Goal: Information Seeking & Learning: Learn about a topic

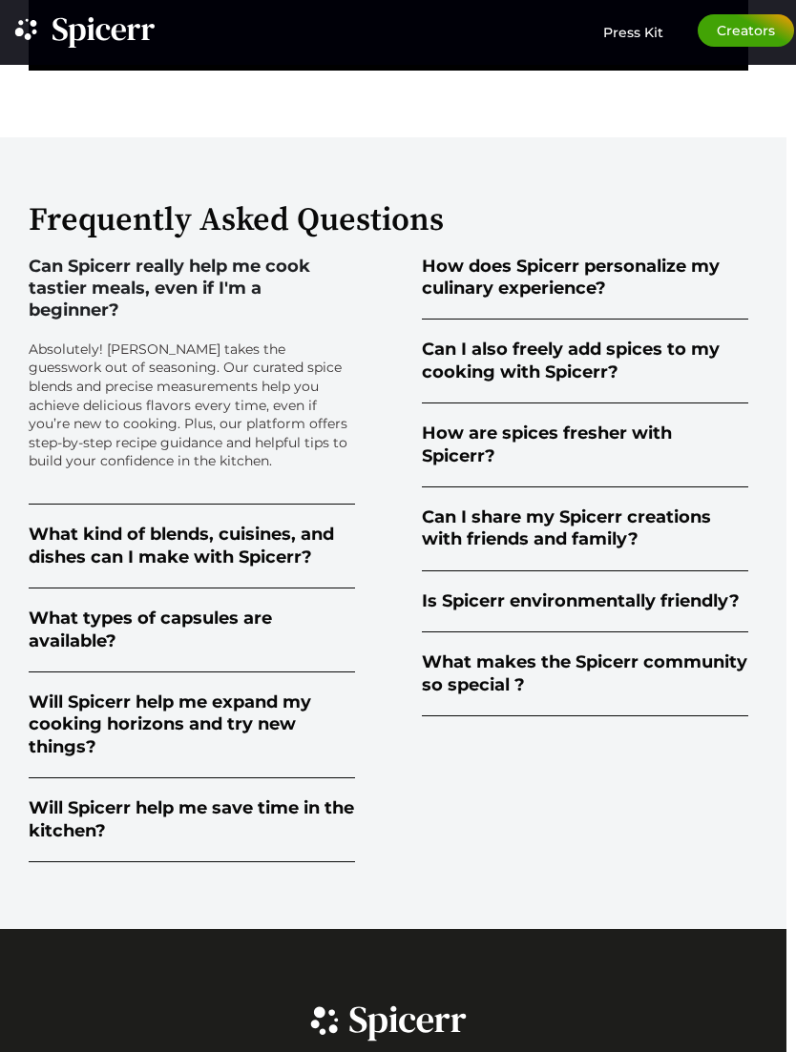
scroll to position [3515, 10]
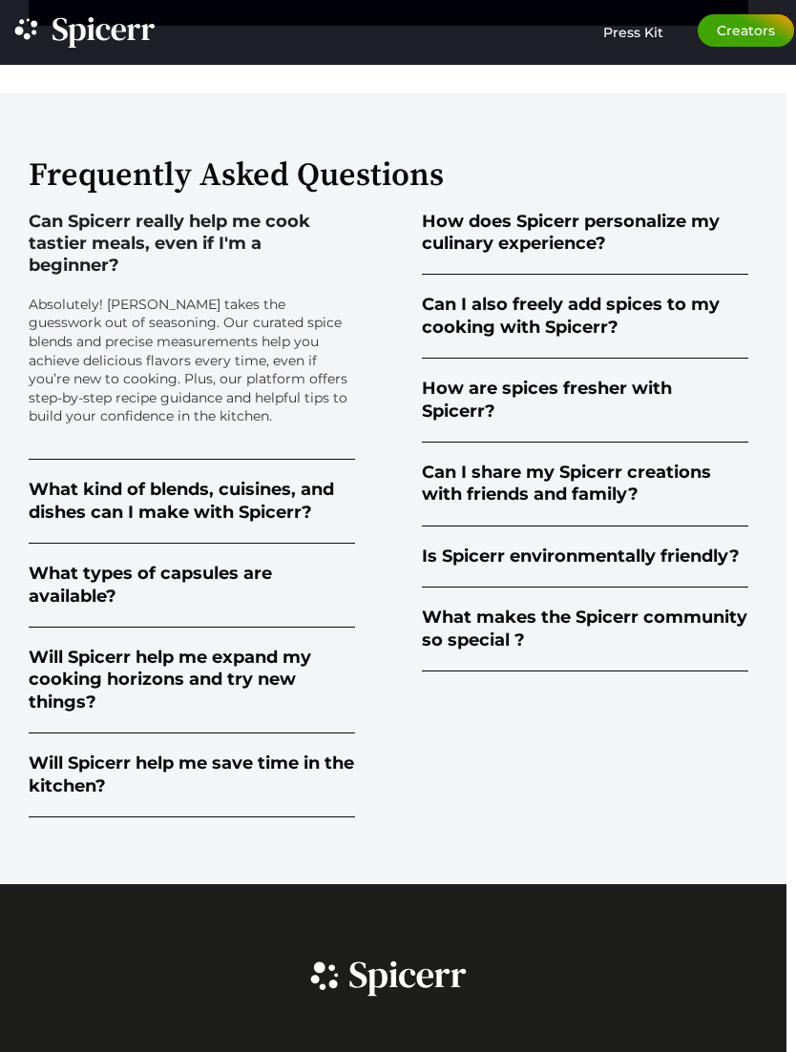
click at [157, 267] on div "Can Spicerr really help me cook tastier meals, even if I'm a beginner?" at bounding box center [192, 244] width 326 height 67
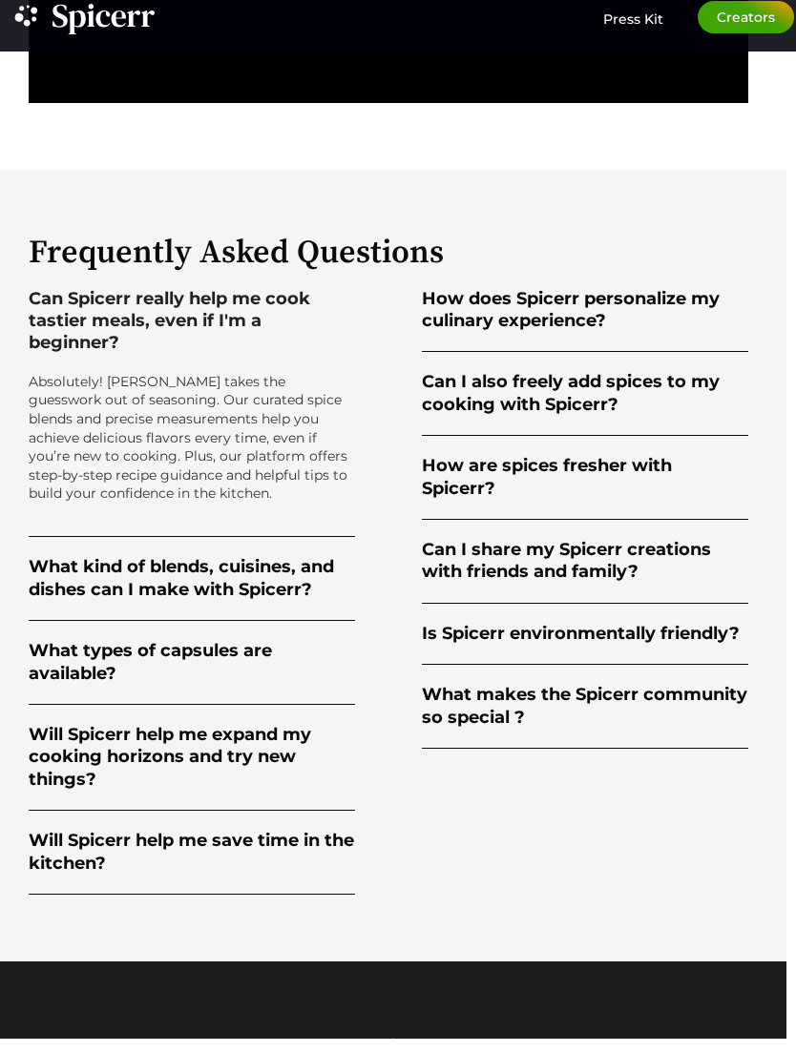
scroll to position [3374, 10]
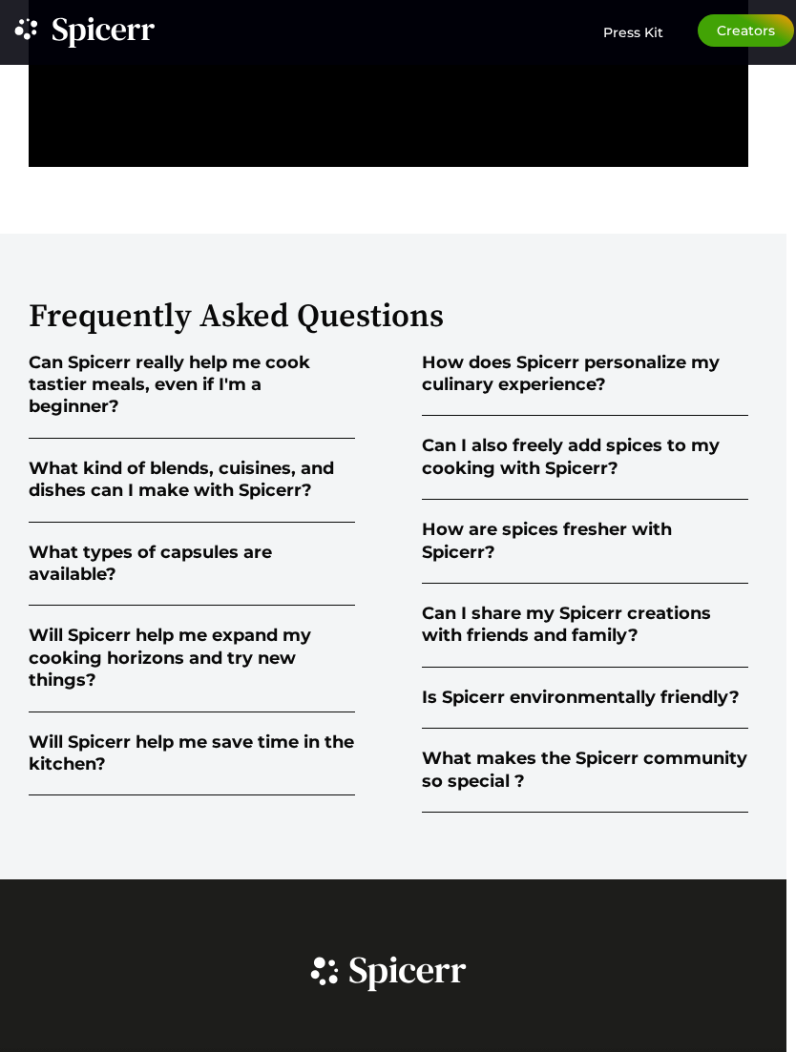
click at [460, 397] on div "How does Spicerr personalize my culinary experience?" at bounding box center [585, 374] width 326 height 45
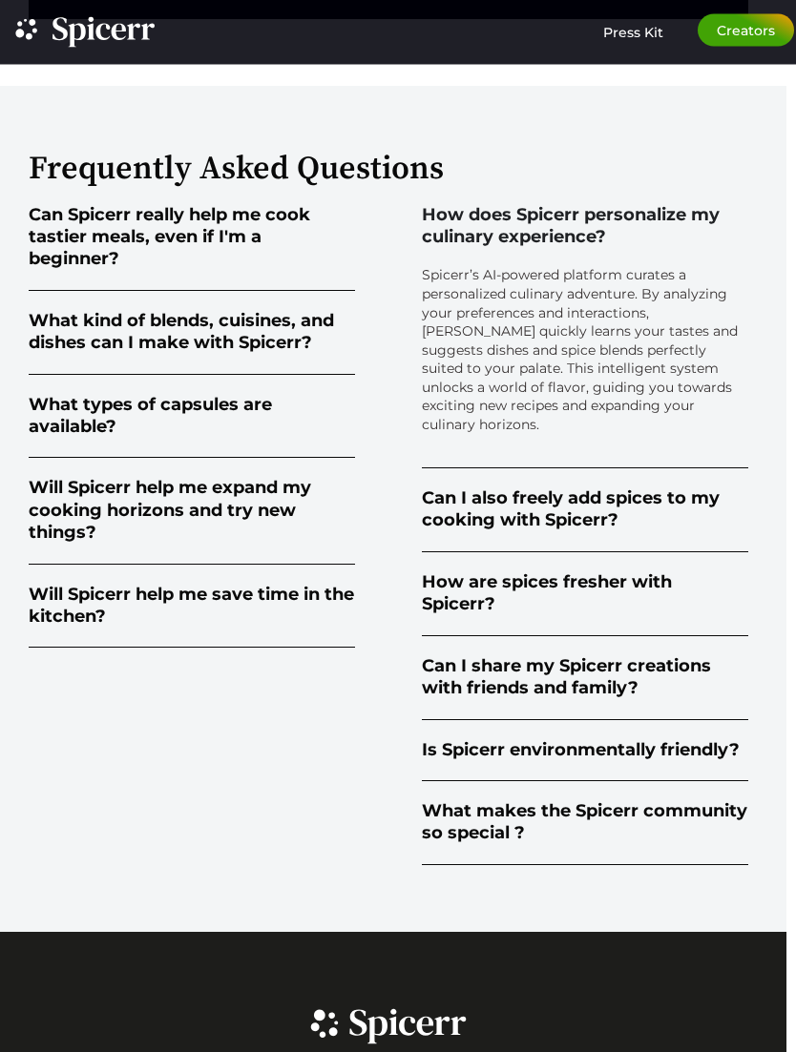
scroll to position [3551, 10]
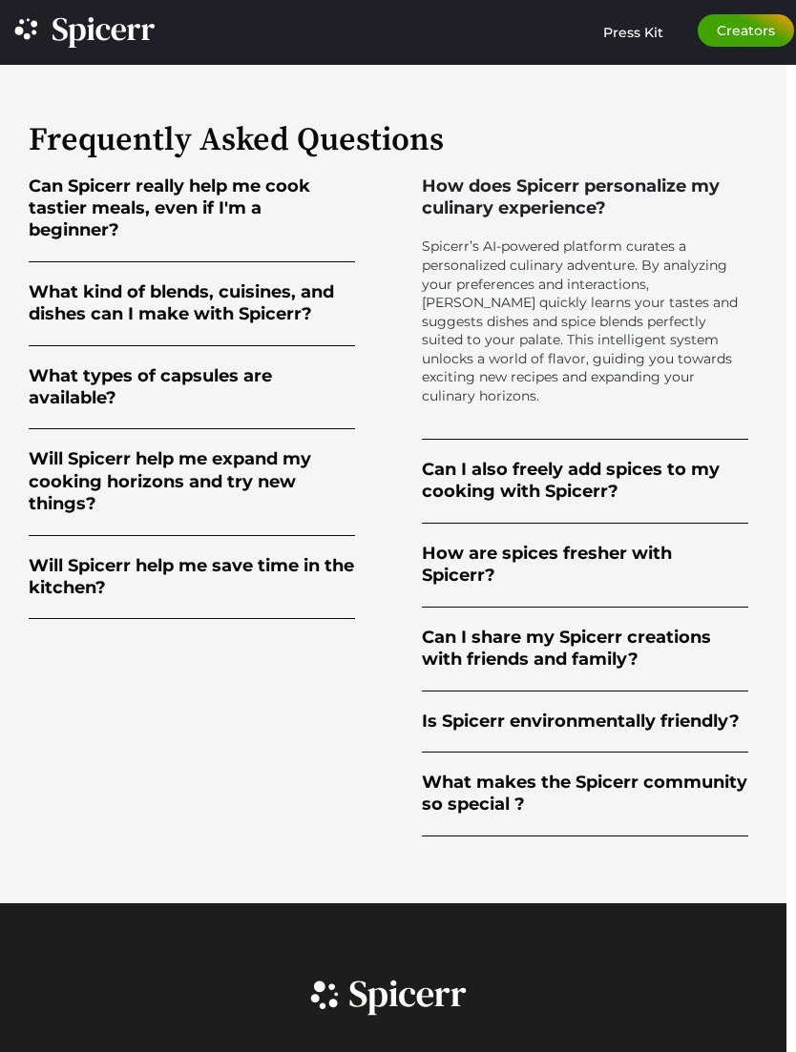
click at [456, 220] on div "How does Spicerr personalize my culinary experience?" at bounding box center [585, 198] width 326 height 45
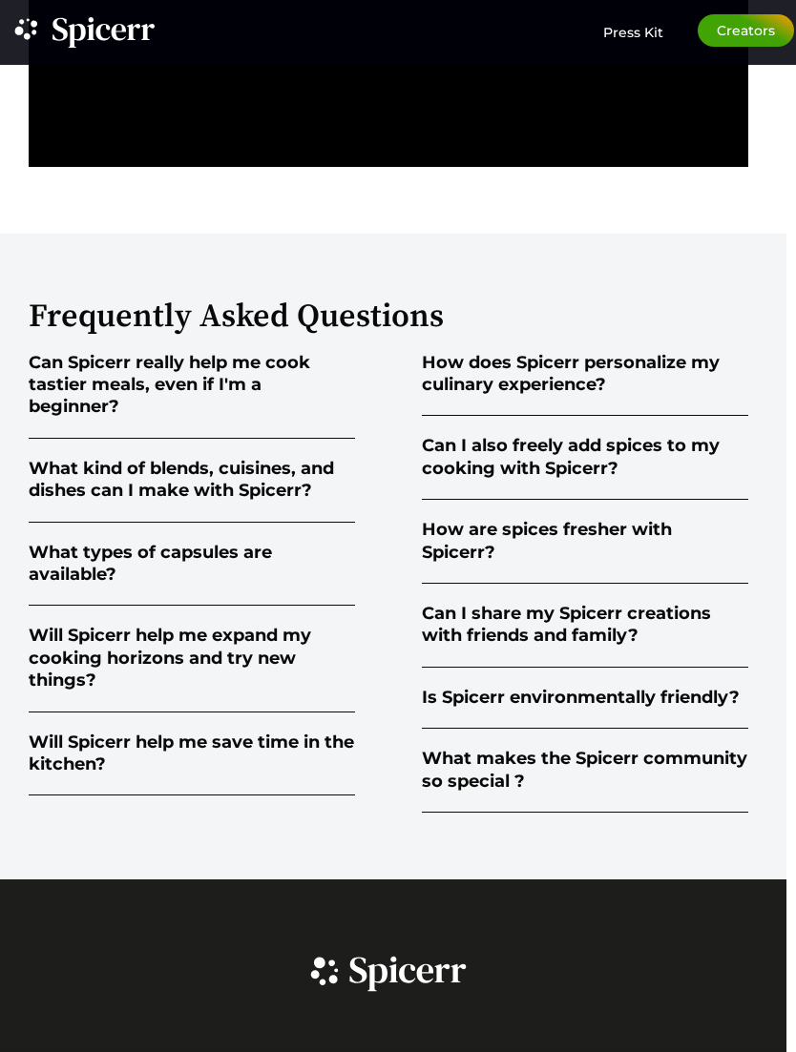
click at [466, 397] on div "How does Spicerr personalize my culinary experience?" at bounding box center [585, 374] width 326 height 45
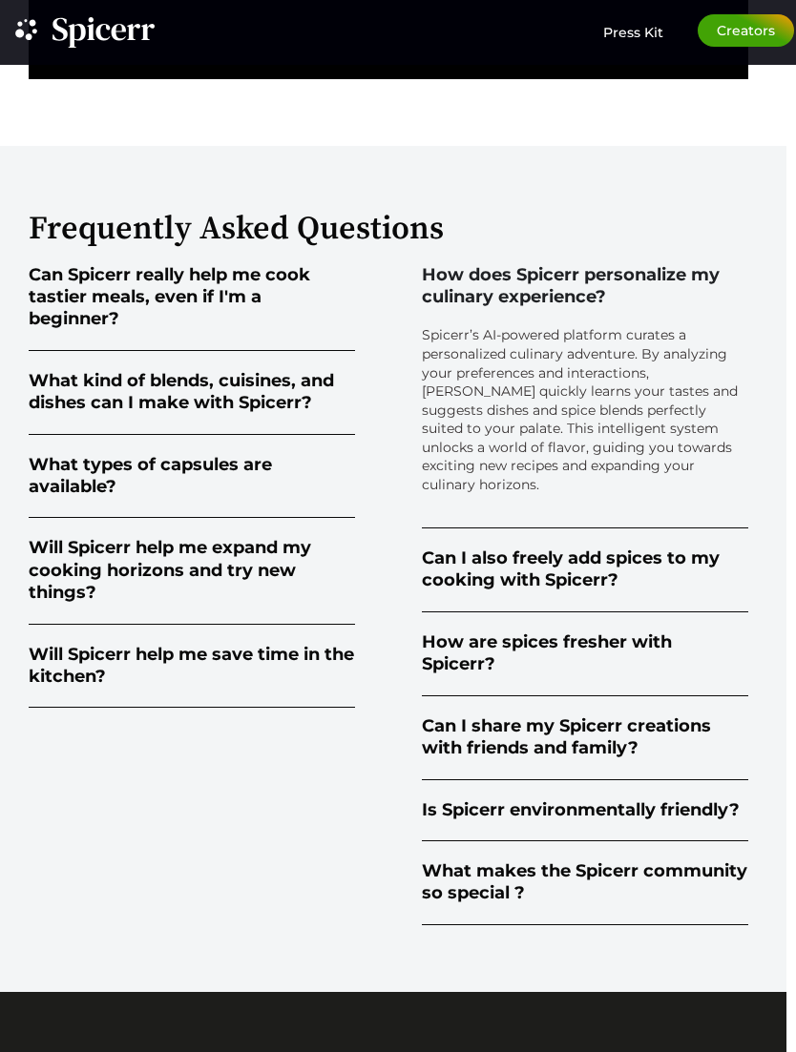
click at [470, 309] on div "How does Spicerr personalize my culinary experience?" at bounding box center [585, 286] width 326 height 45
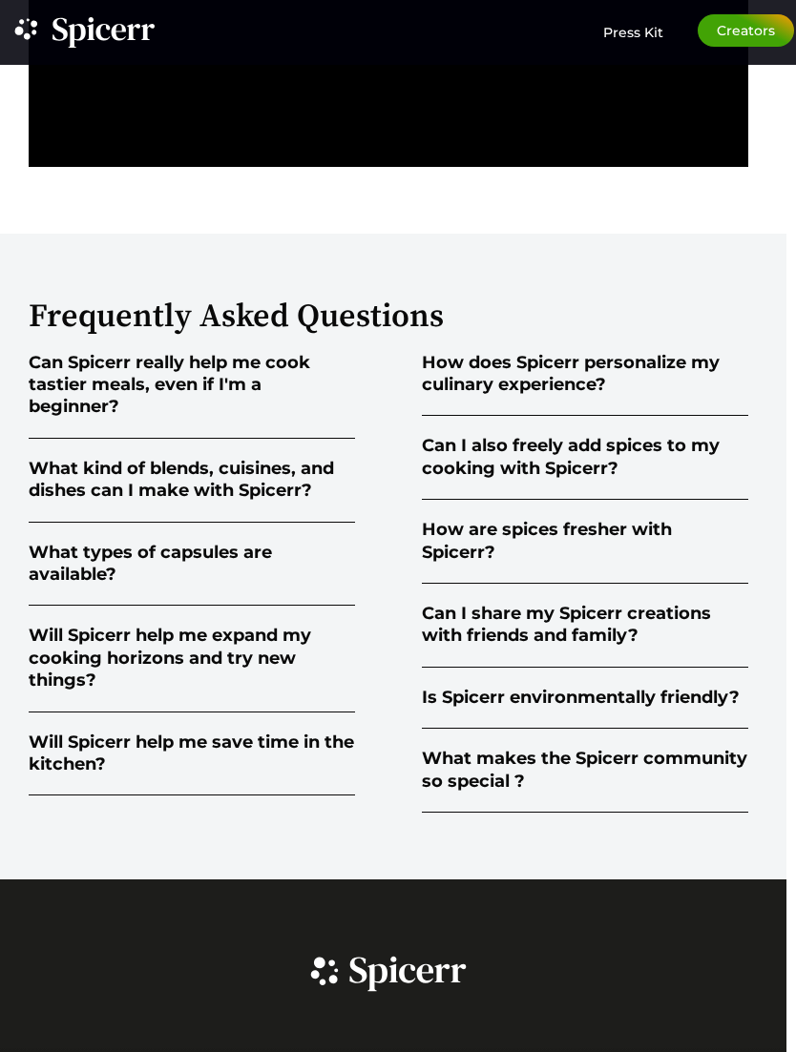
click at [457, 476] on div "Can I also freely add spices to my cooking with Spicerr?" at bounding box center [585, 457] width 326 height 45
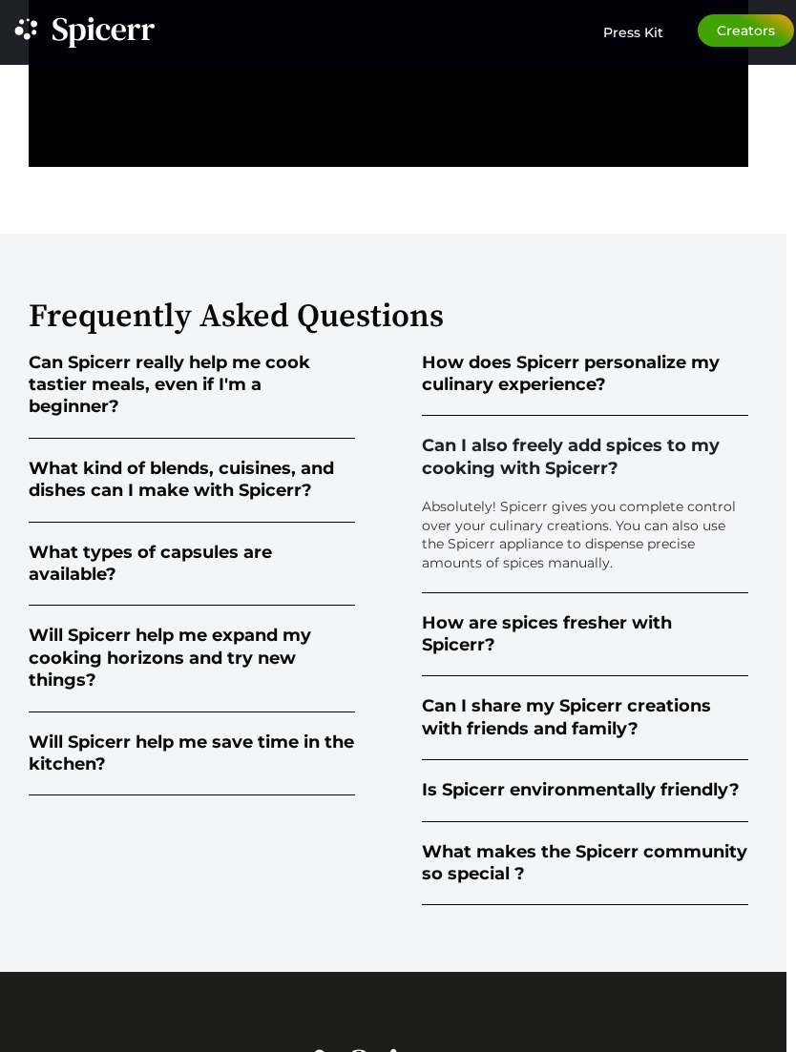
click at [454, 463] on summary "Can I also freely add spices to my cooking with Spicerr?" at bounding box center [585, 458] width 326 height 84
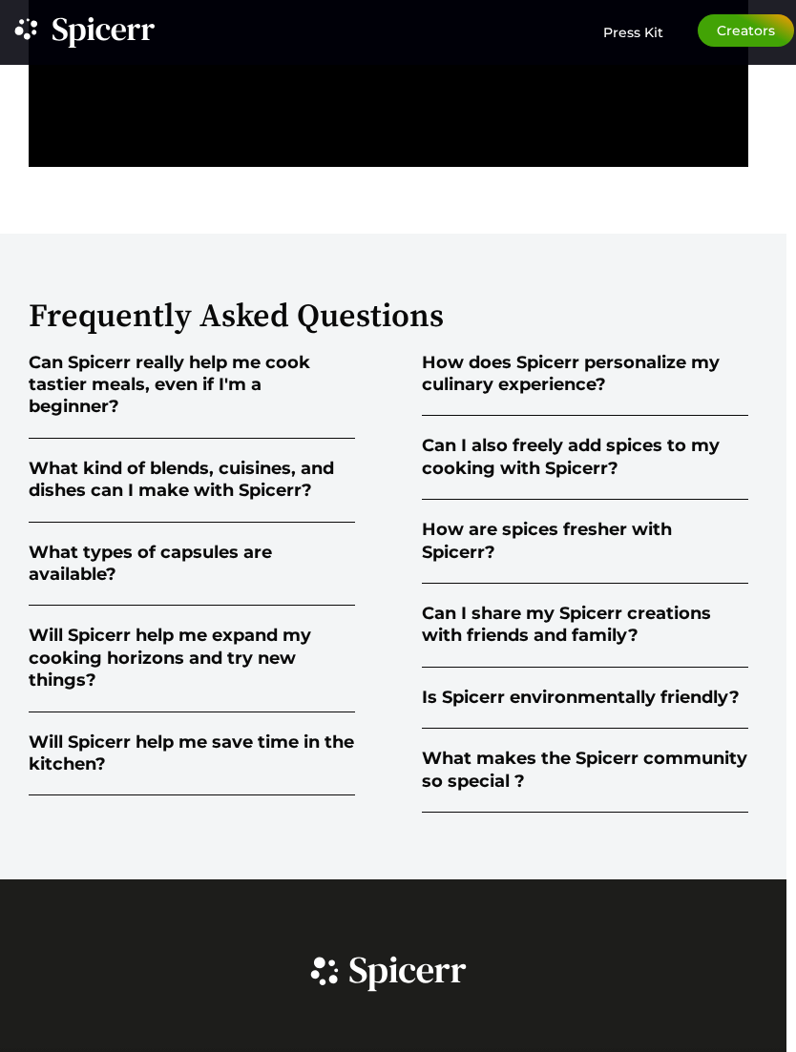
click at [458, 480] on div "Can I also freely add spices to my cooking with Spicerr?" at bounding box center [585, 457] width 326 height 45
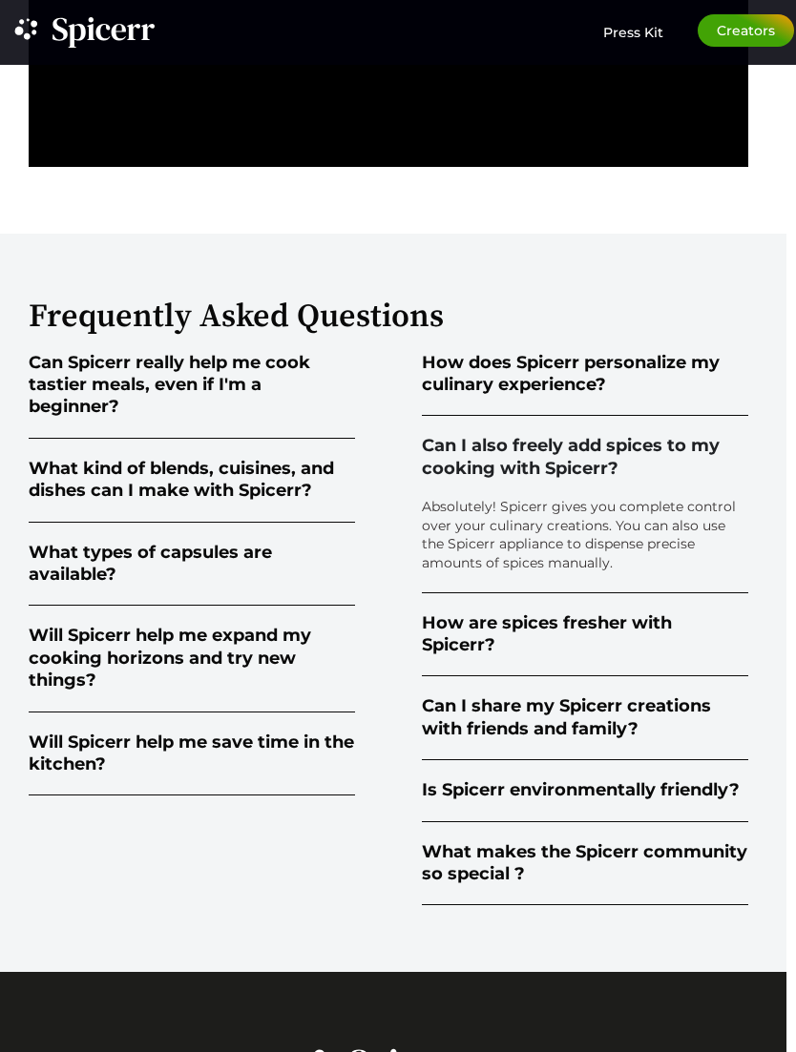
click at [463, 469] on div "Can I also freely add spices to my cooking with Spicerr?" at bounding box center [585, 457] width 326 height 45
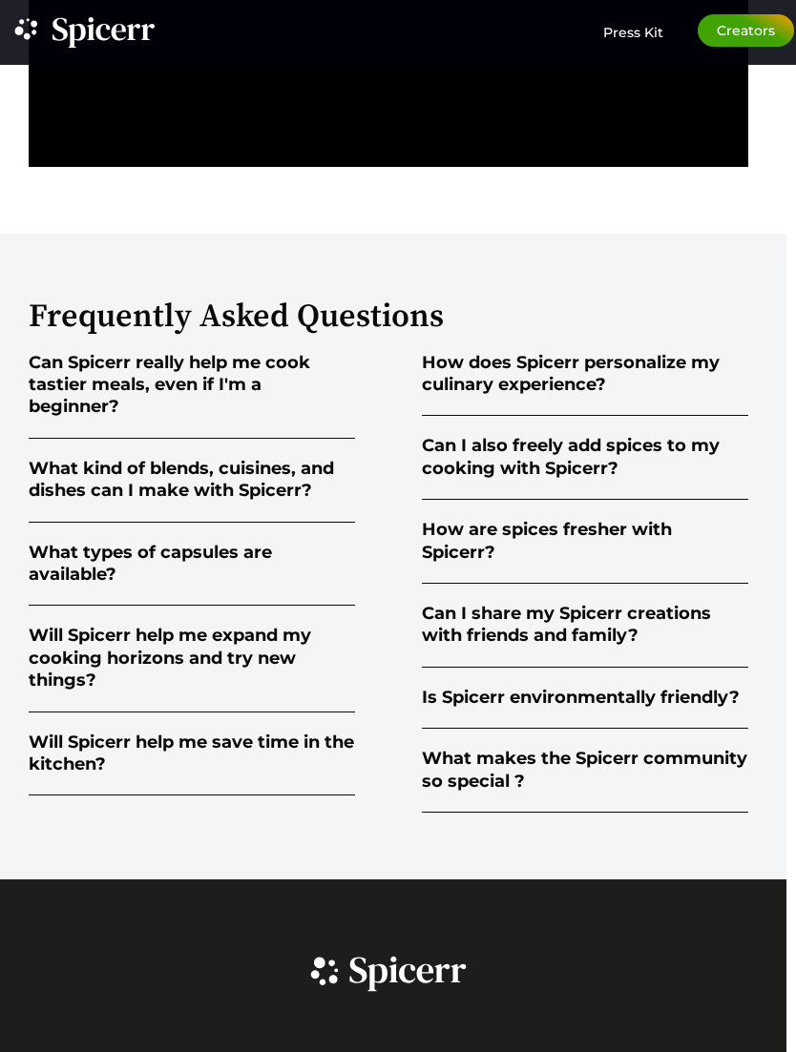
click at [462, 480] on div "Can I also freely add spices to my cooking with Spicerr?" at bounding box center [585, 457] width 326 height 45
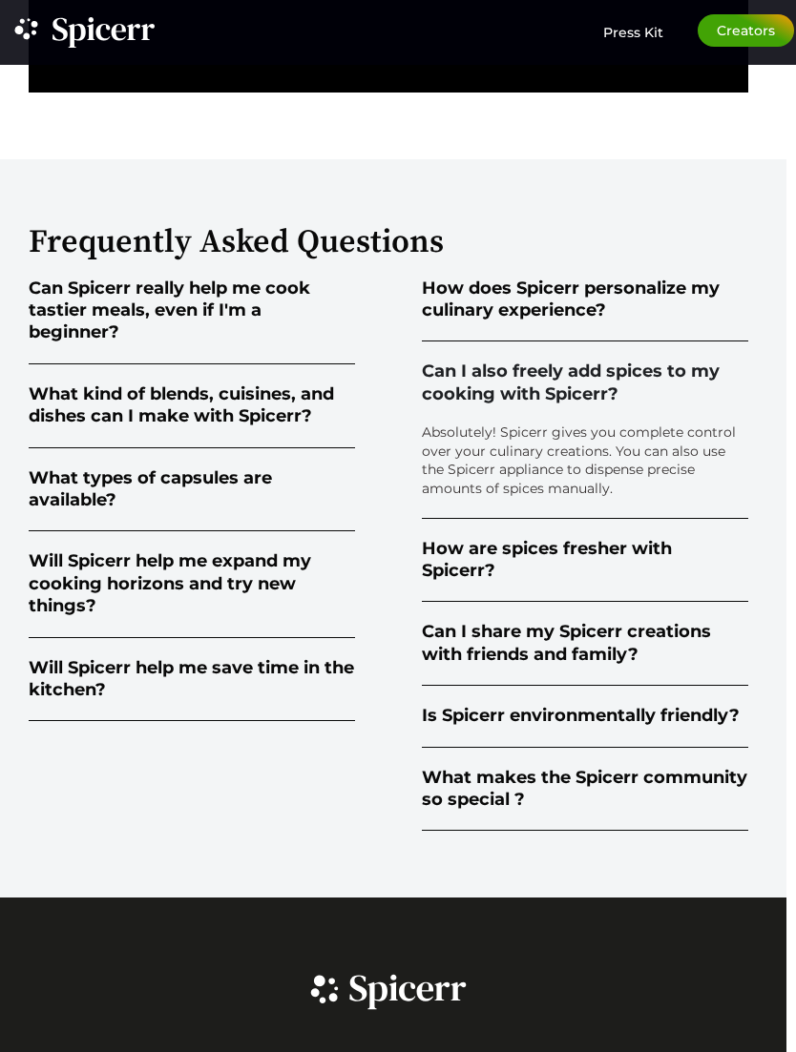
scroll to position [3465, 10]
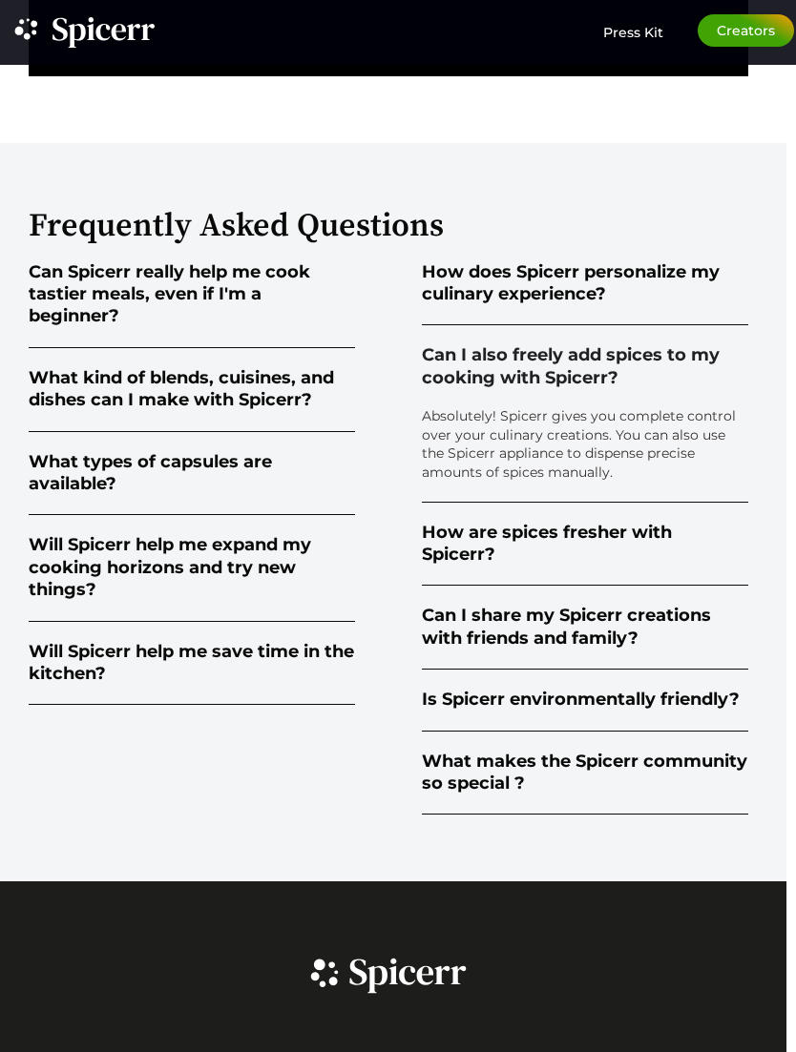
click at [461, 389] on div "Can I also freely add spices to my cooking with Spicerr?" at bounding box center [585, 366] width 326 height 45
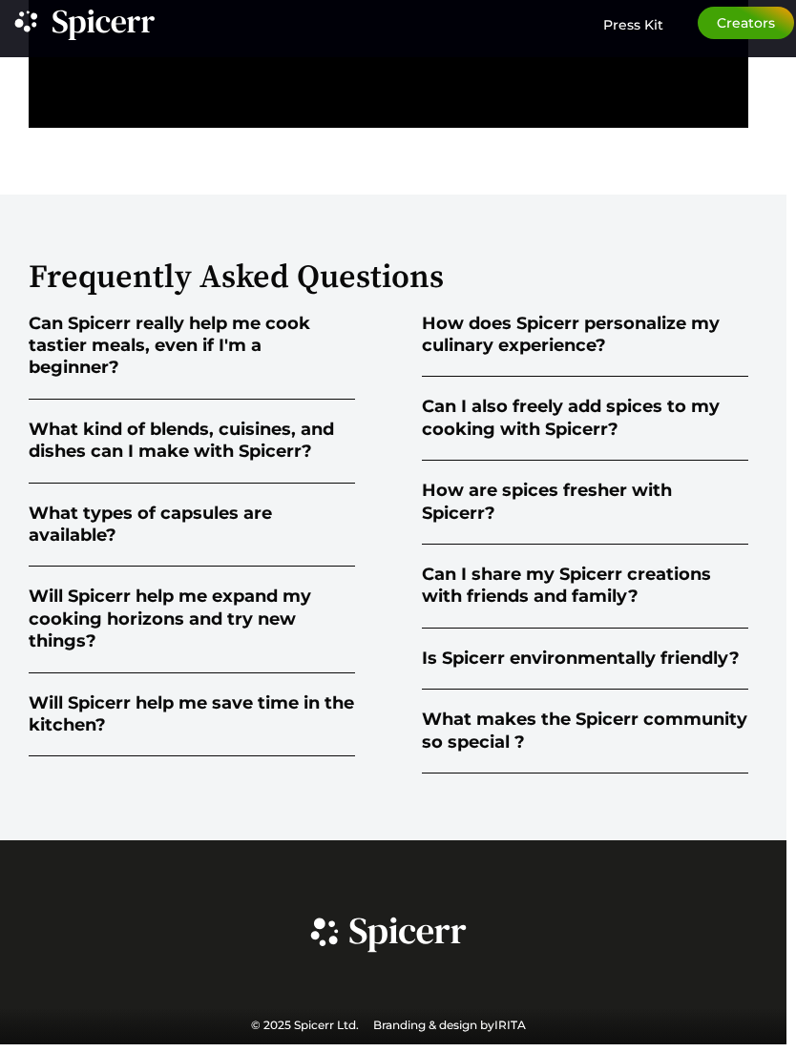
scroll to position [3374, 10]
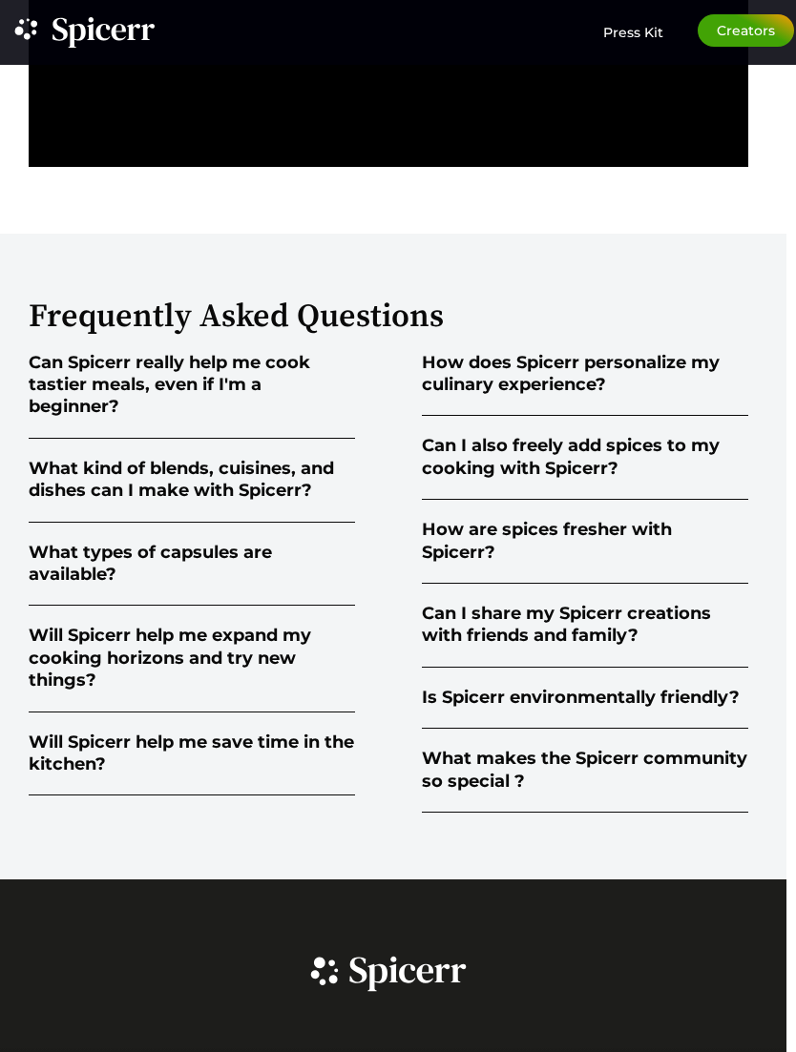
click at [433, 564] on div "How are spices fresher with Spicerr?" at bounding box center [585, 541] width 326 height 45
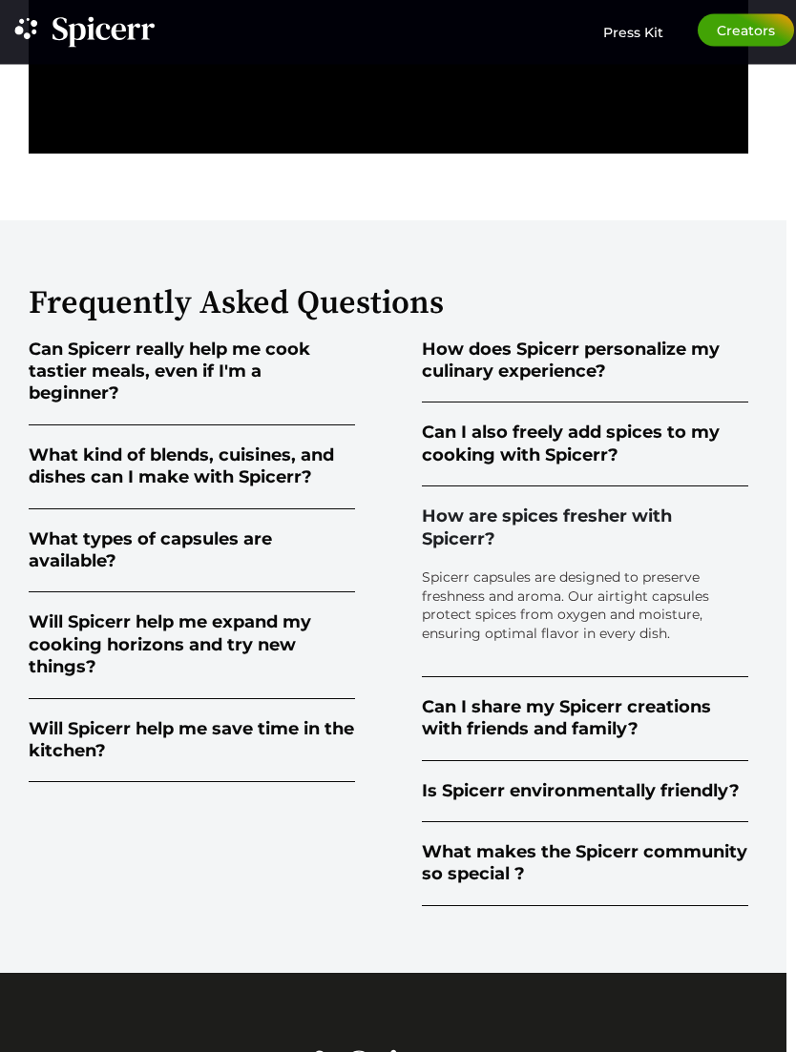
scroll to position [3478, 10]
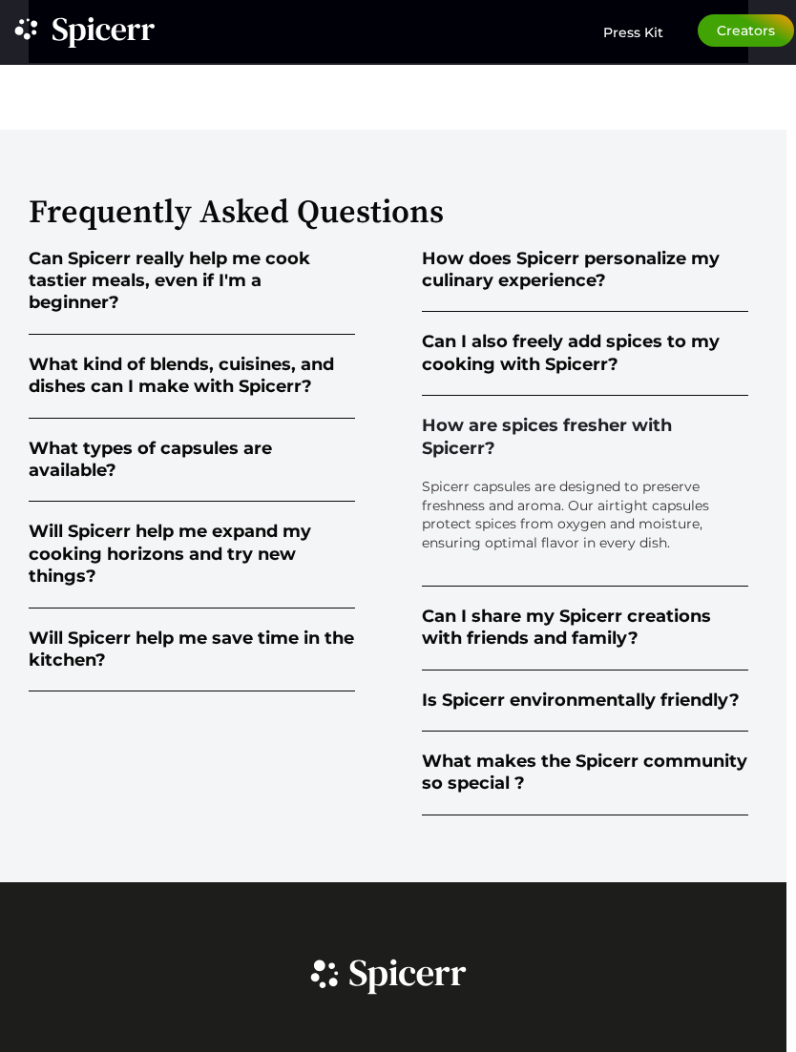
click at [461, 460] on div "How are spices fresher with Spicerr?" at bounding box center [585, 437] width 326 height 45
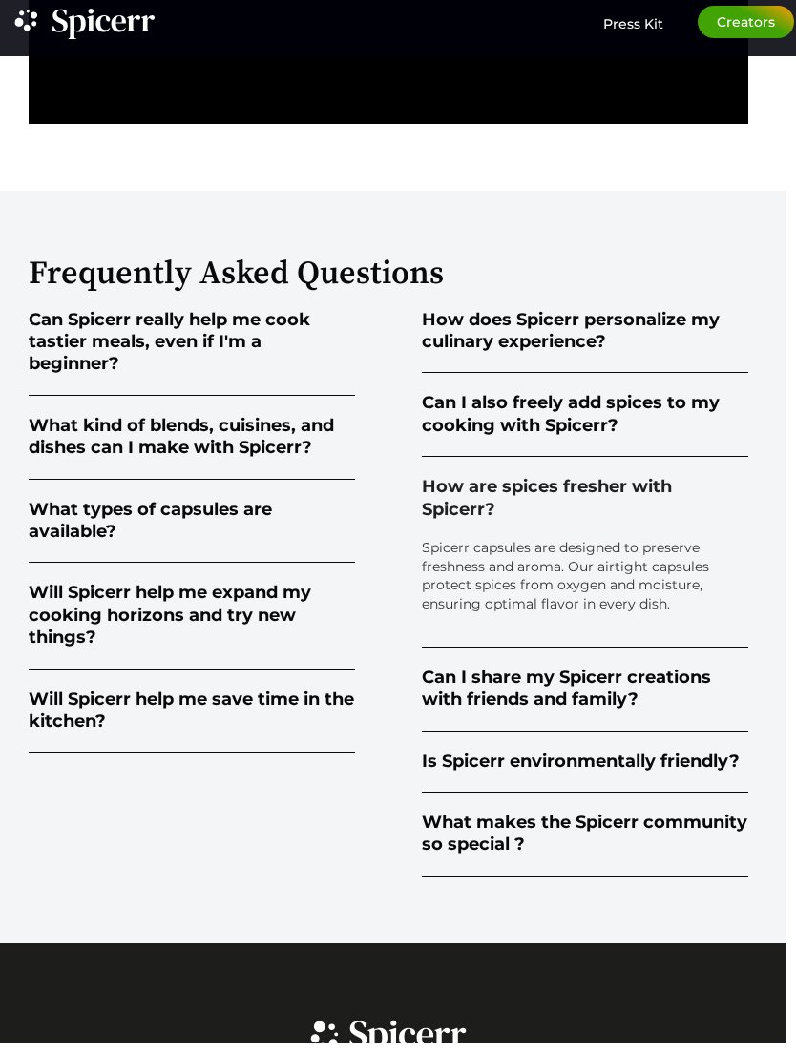
scroll to position [3374, 10]
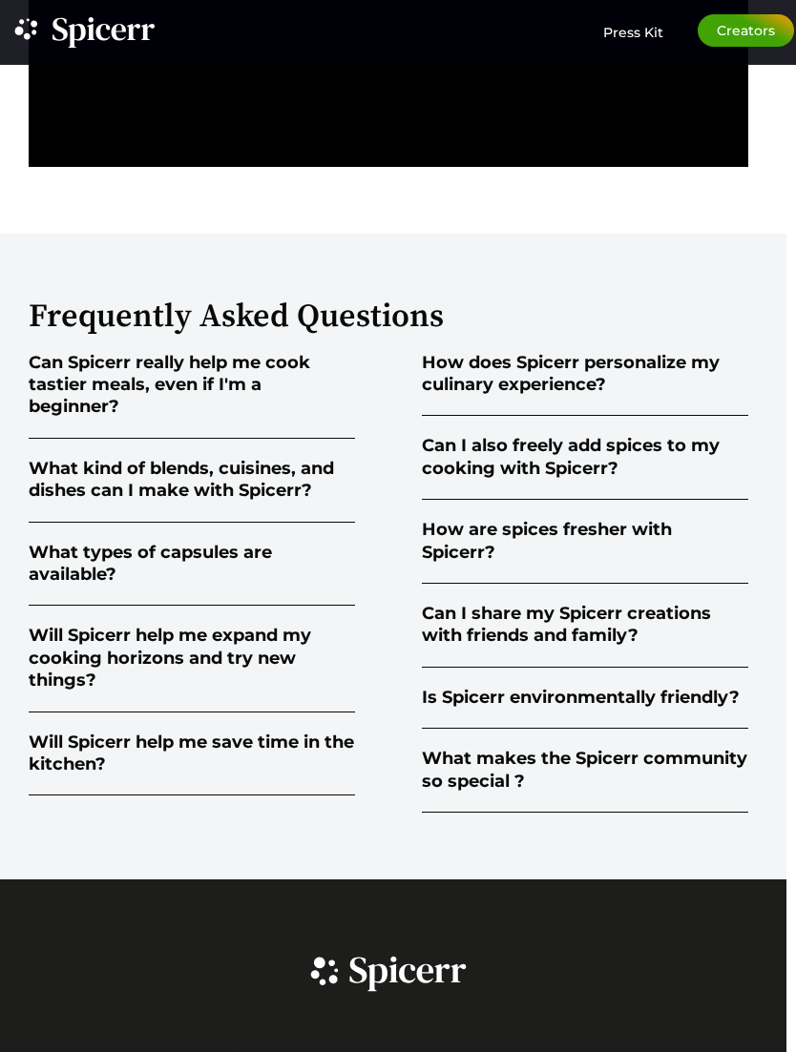
click at [435, 564] on div "How are spices fresher with Spicerr?" at bounding box center [585, 541] width 326 height 45
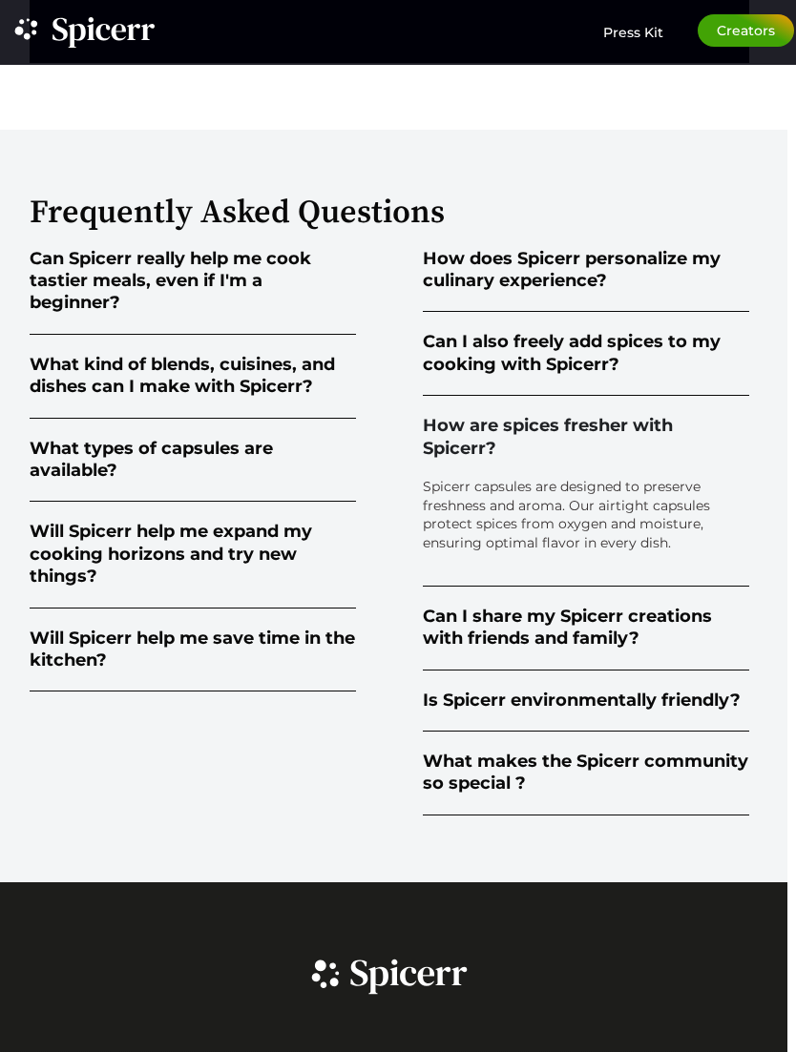
click at [436, 644] on div "Can I share my Spicerr creations with friends and family?" at bounding box center [586, 628] width 326 height 45
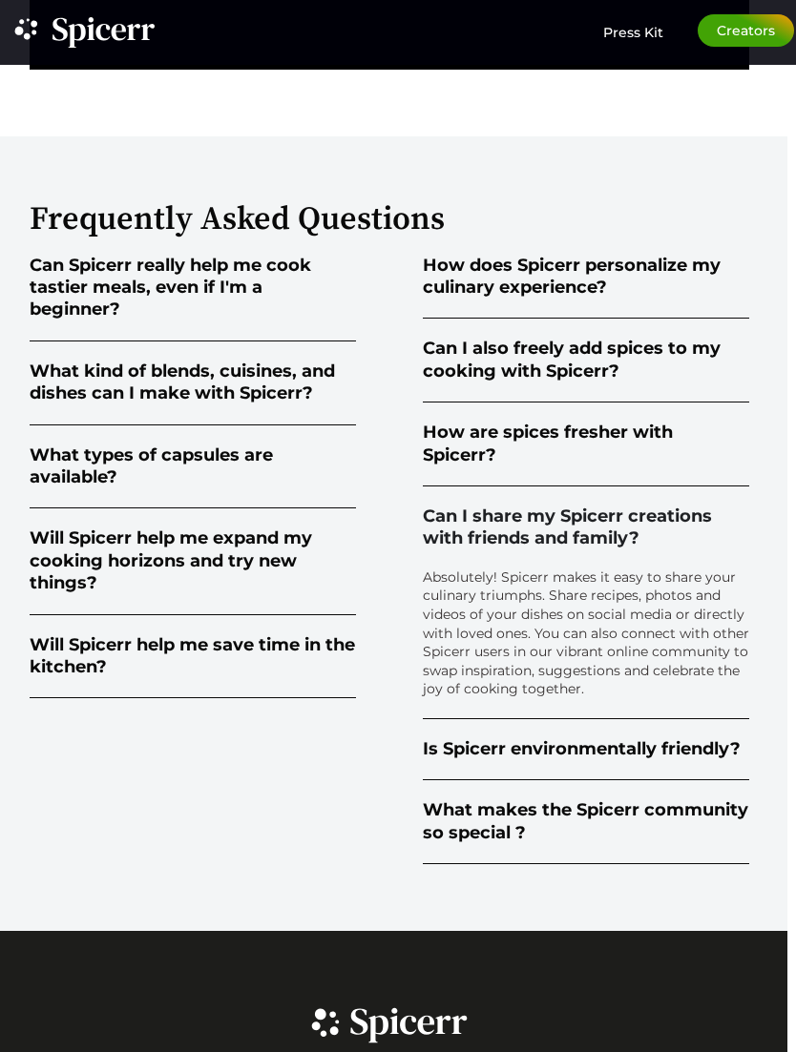
click at [433, 760] on div "Is Spicerr environmentally friendly?" at bounding box center [582, 749] width 318 height 22
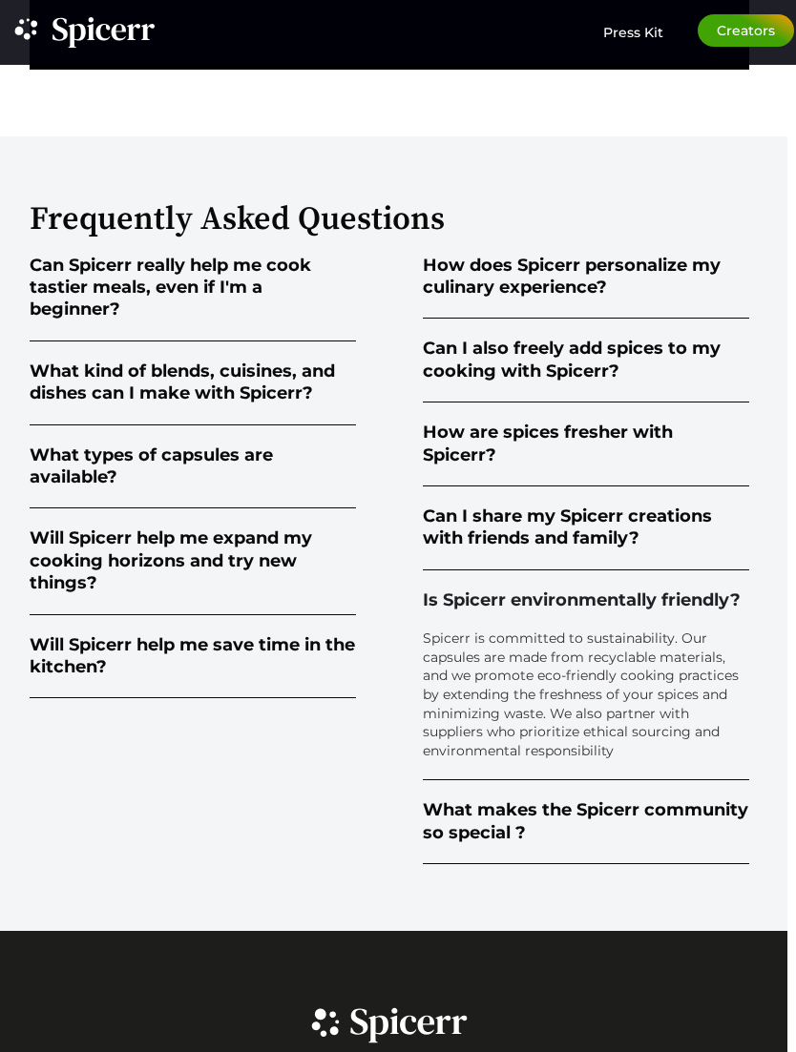
click at [437, 844] on div "What makes the Spicerr community so special ?" at bounding box center [586, 821] width 326 height 45
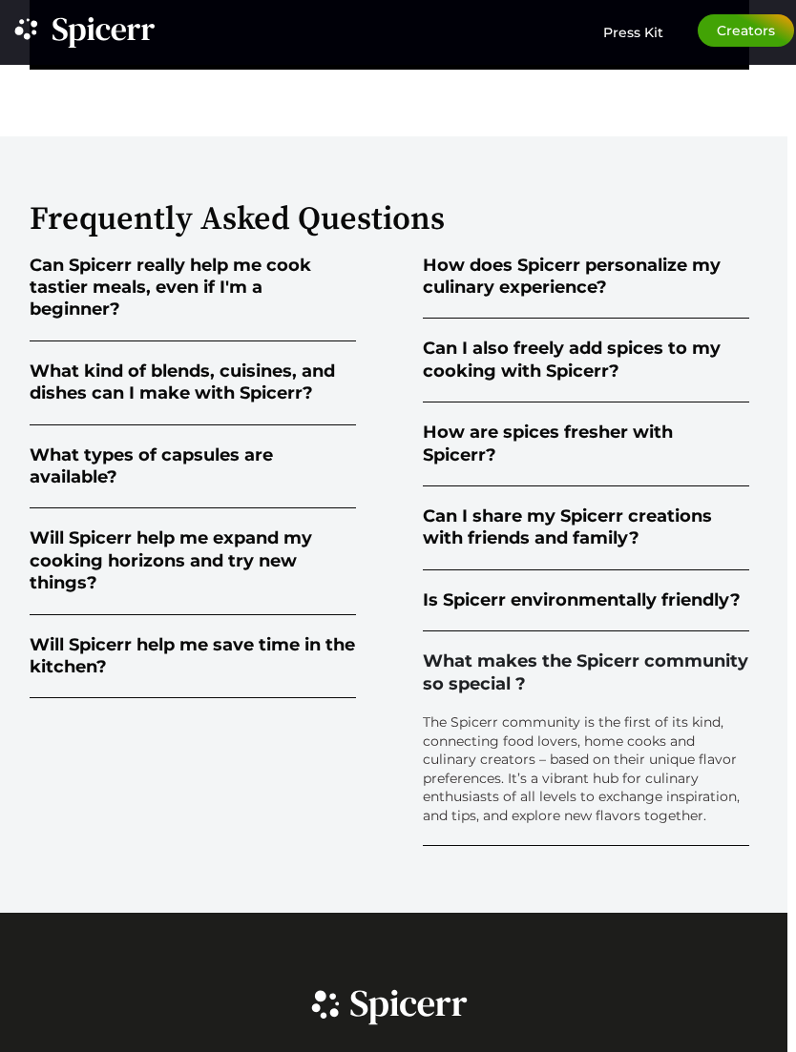
click at [222, 679] on div "Will Spicerr help me save time in the kitchen?" at bounding box center [193, 656] width 326 height 45
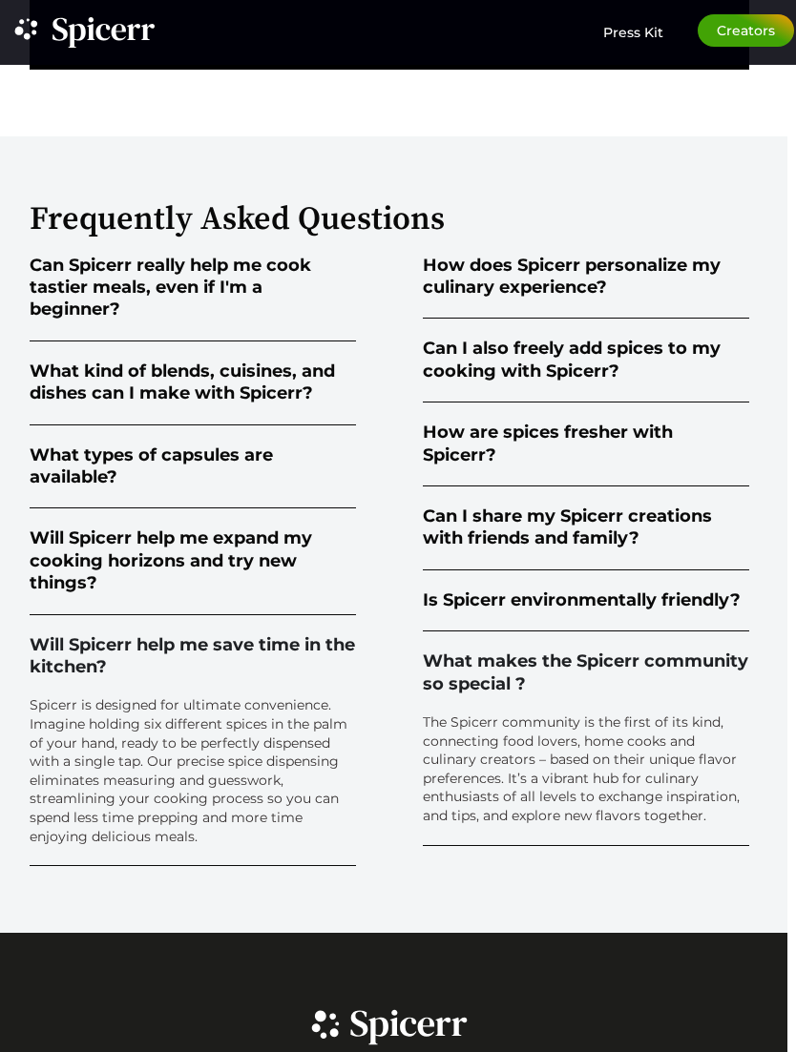
click at [158, 562] on div "Will Spicerr help me expand my cooking horizons and try new things?" at bounding box center [193, 561] width 326 height 67
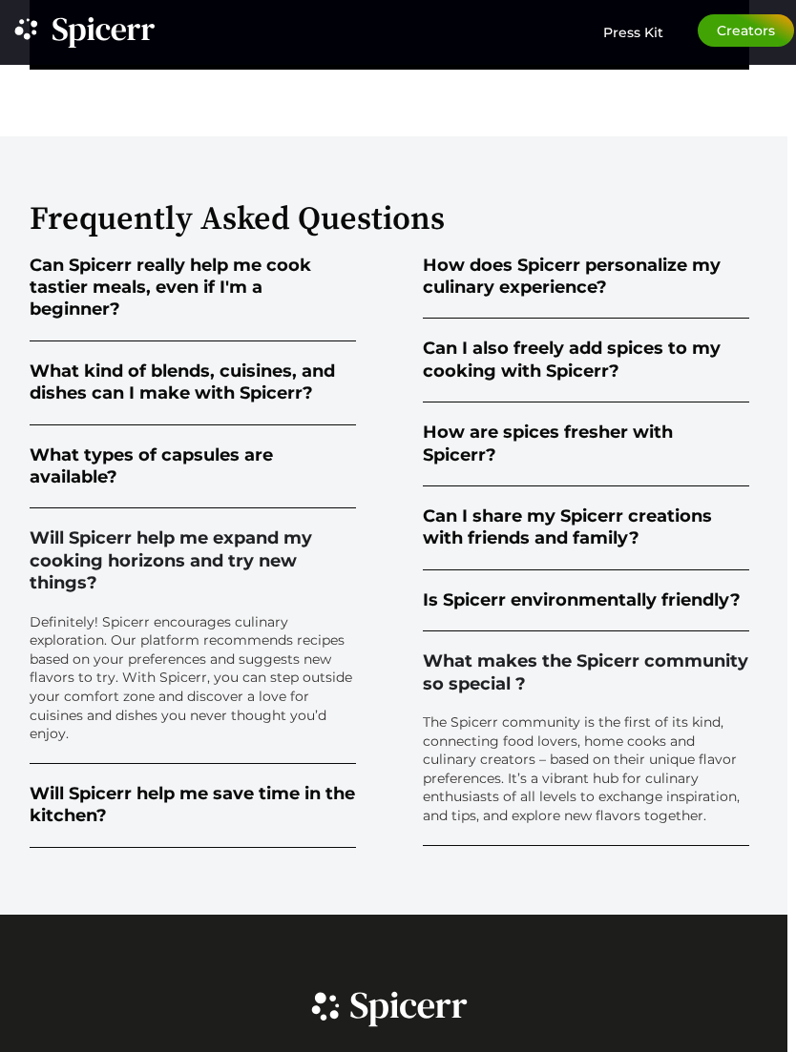
click at [127, 465] on summary "What types of capsules are available?" at bounding box center [193, 467] width 326 height 84
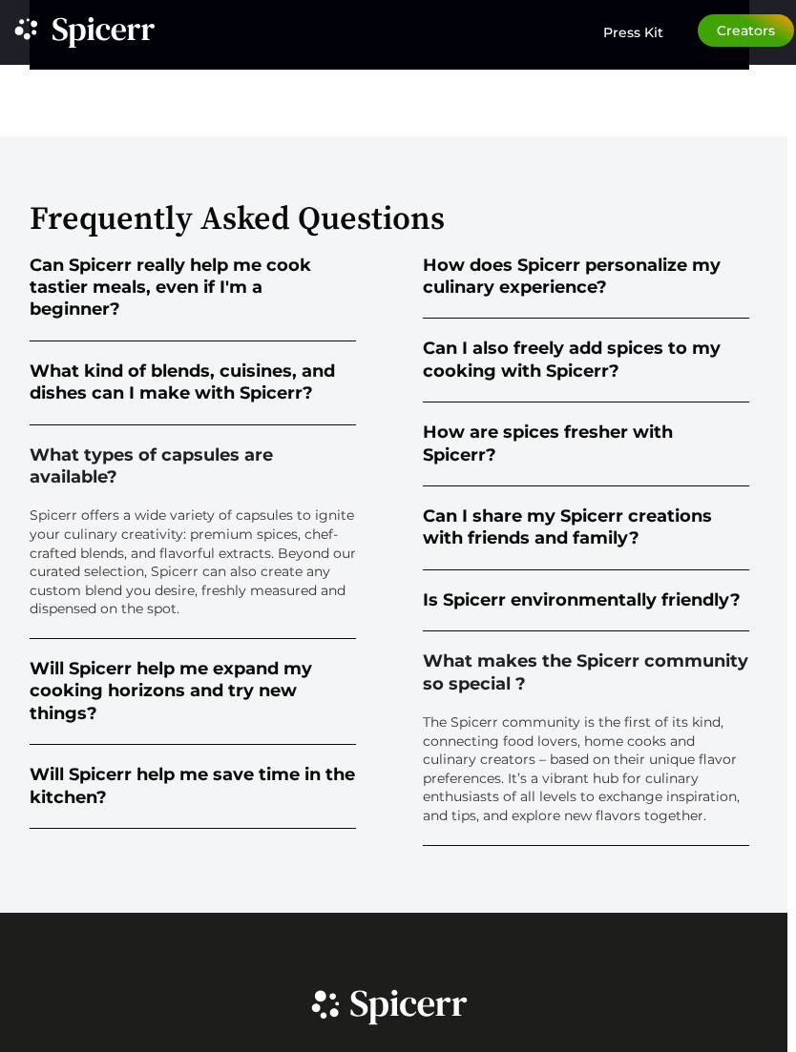
click at [98, 405] on div "What kind of blends, cuisines, and dishes can I make with Spicerr?" at bounding box center [193, 383] width 326 height 45
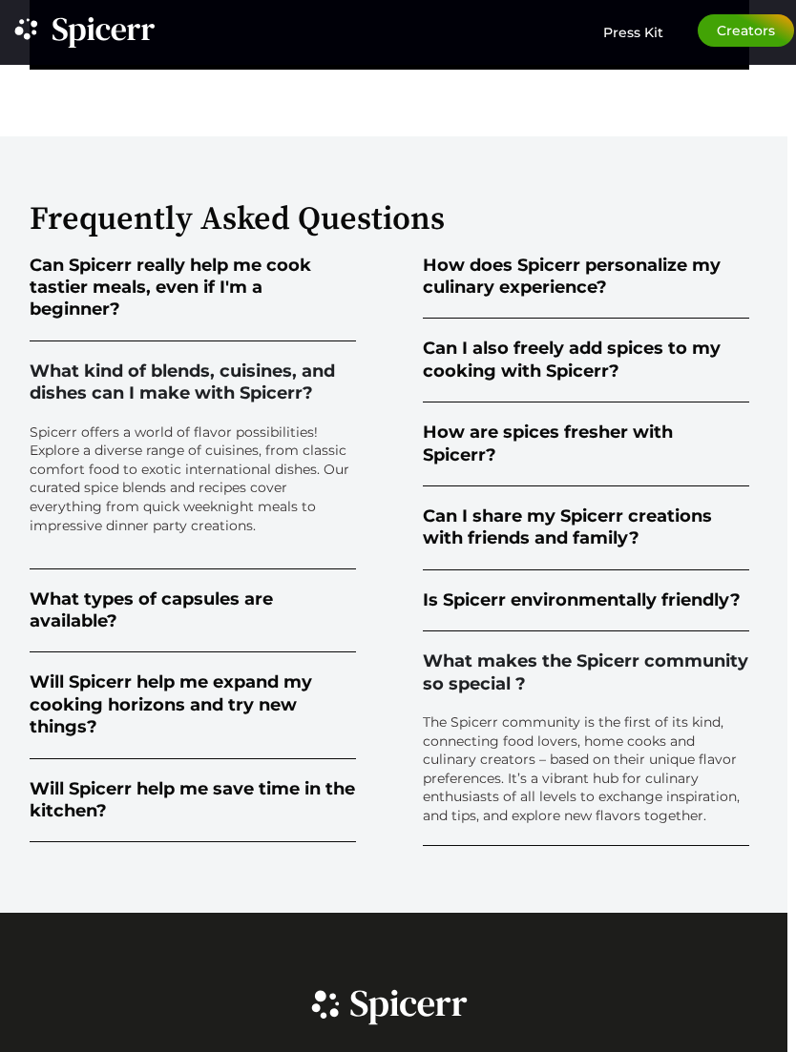
click at [163, 290] on div "Can Spicerr really help me cook tastier meals, even if I'm a beginner?" at bounding box center [193, 288] width 326 height 67
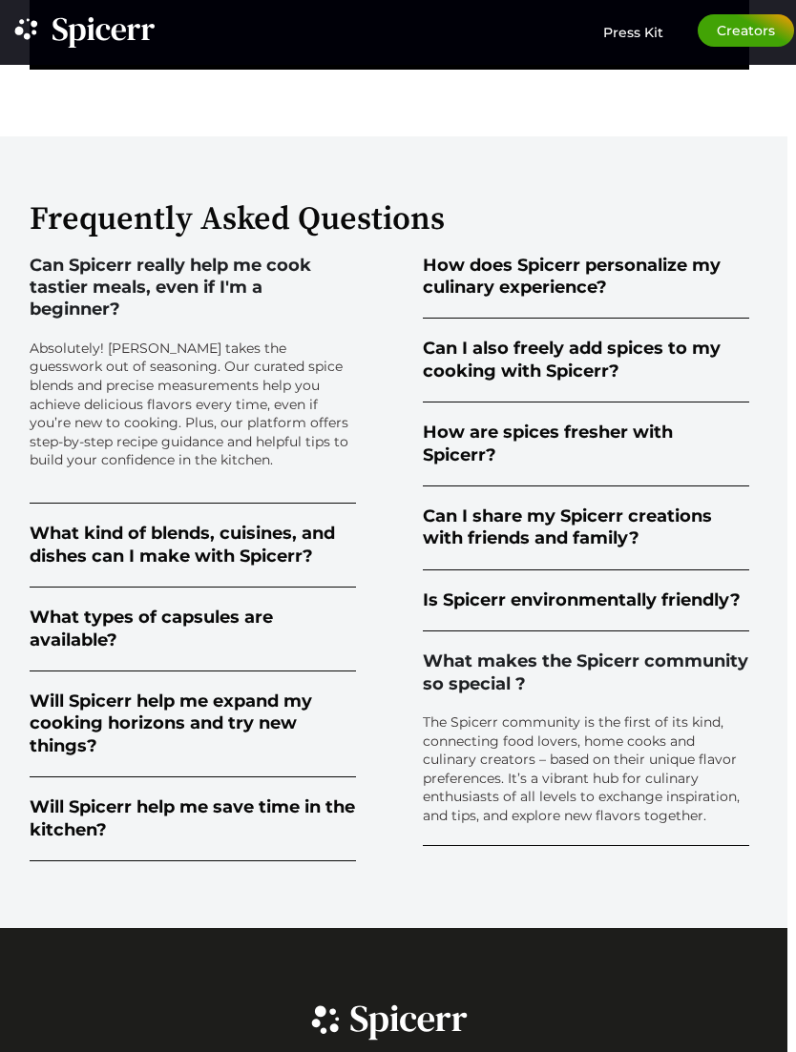
scroll to position [3515, 9]
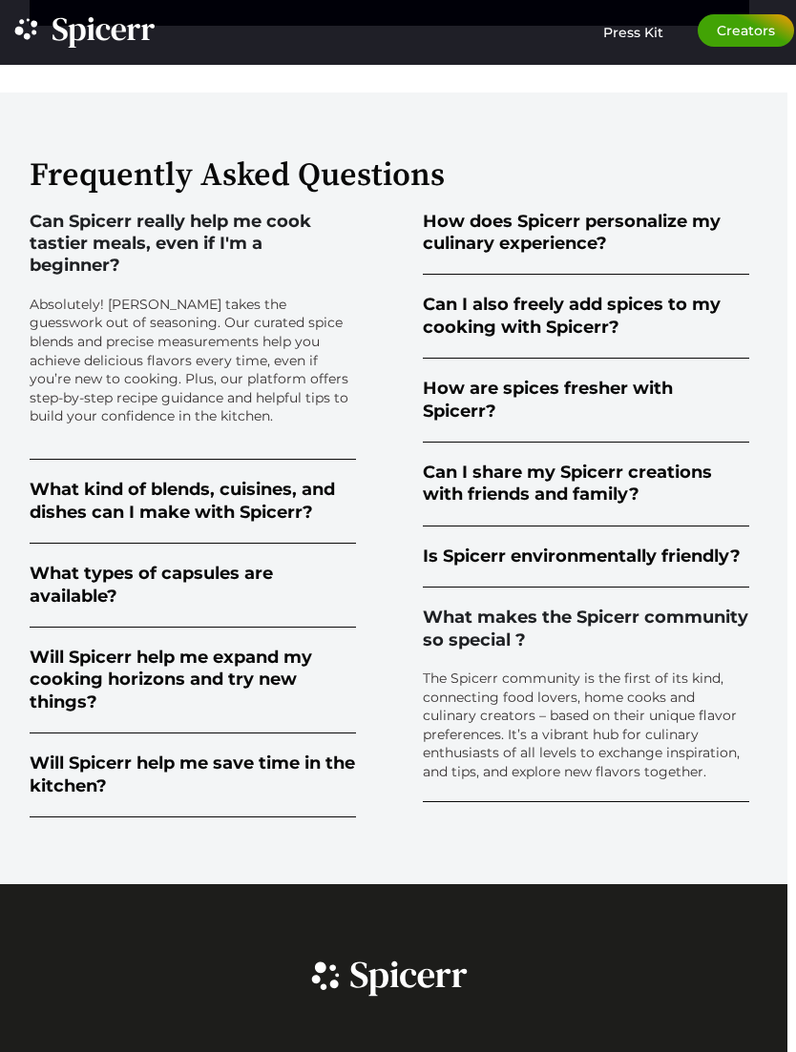
click at [118, 524] on div "What kind of blends, cuisines, and dishes can I make with Spicerr?" at bounding box center [193, 501] width 326 height 45
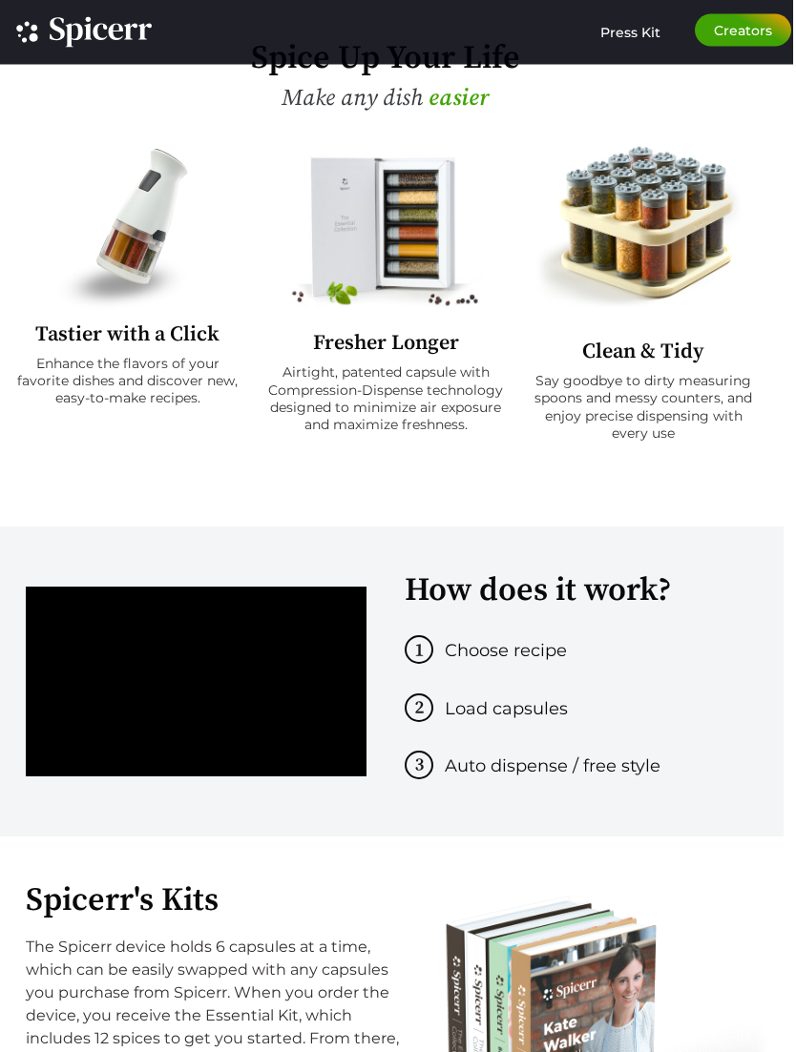
scroll to position [592, 10]
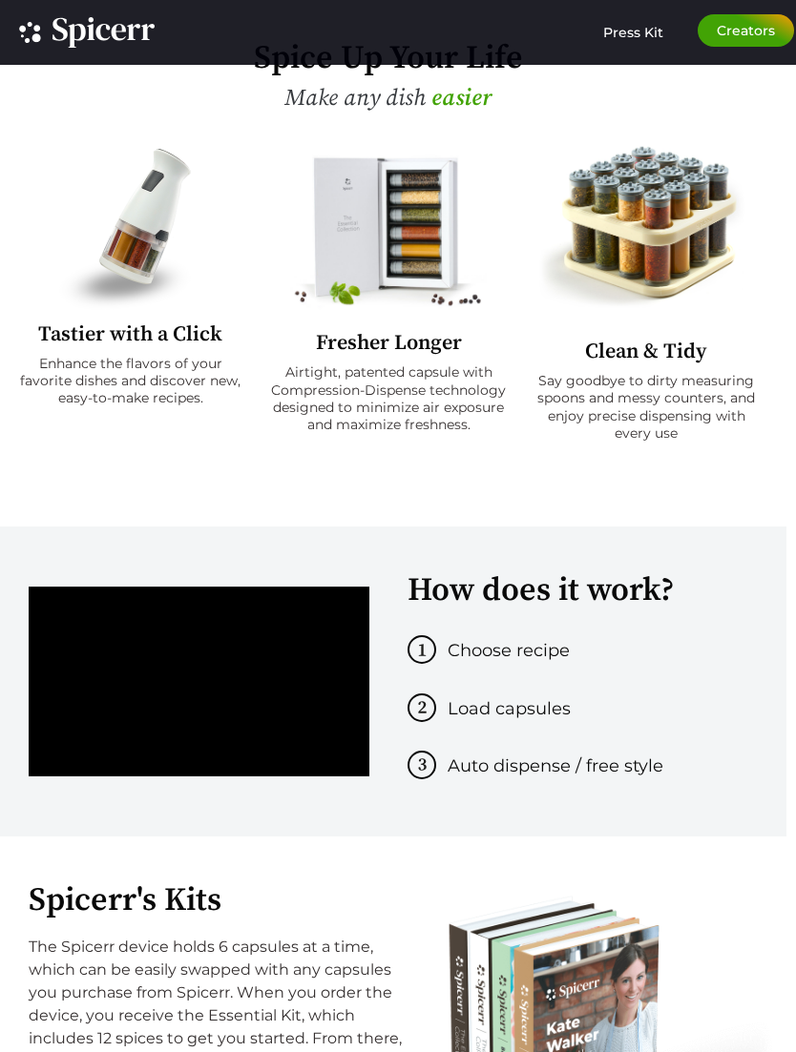
click at [139, 240] on img at bounding box center [130, 228] width 143 height 166
click at [154, 241] on img at bounding box center [130, 228] width 143 height 166
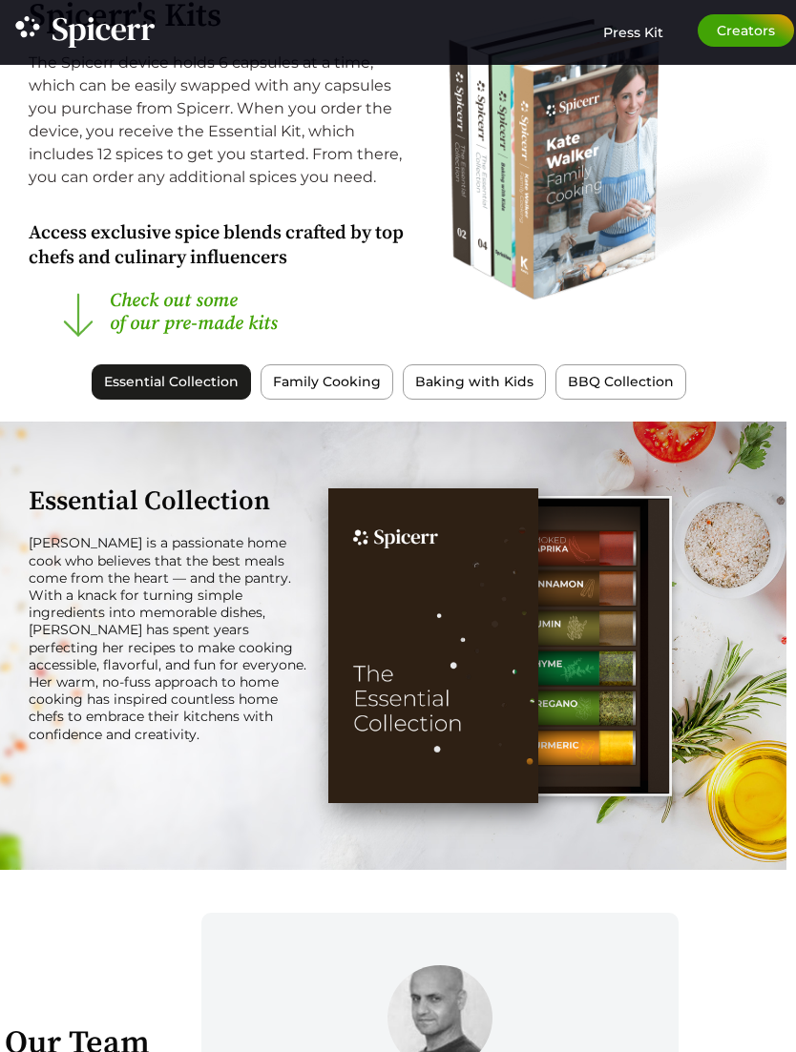
scroll to position [1583, 10]
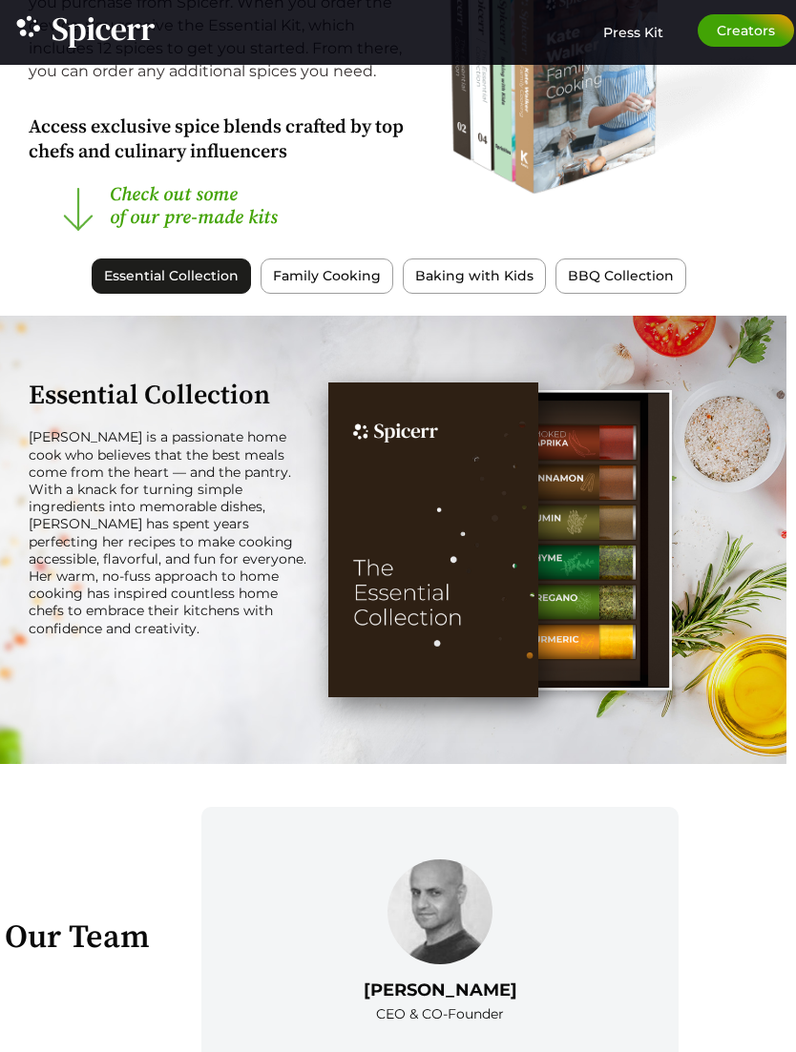
click at [320, 286] on span "Family Cooking" at bounding box center [327, 276] width 108 height 20
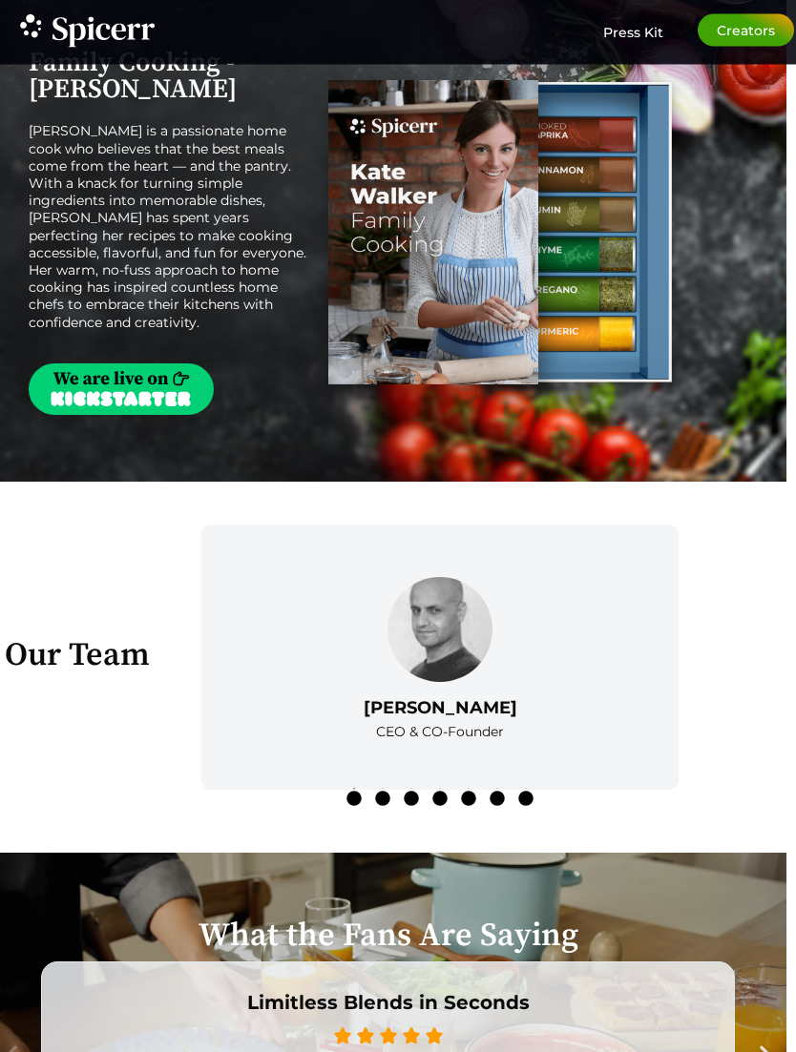
scroll to position [1947, 10]
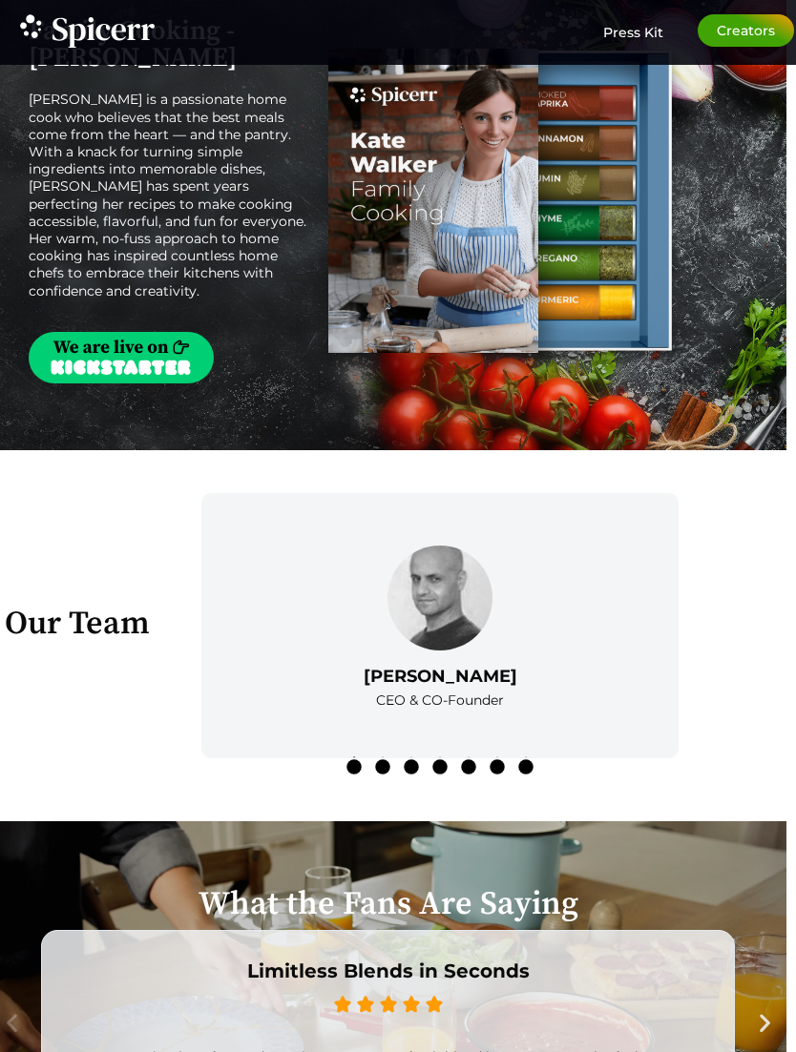
click at [128, 383] on img "Tabs. Open items with Enter or Space, close with Escape and navigate using the …" at bounding box center [121, 358] width 185 height 52
